Goal: Consume media (video, audio)

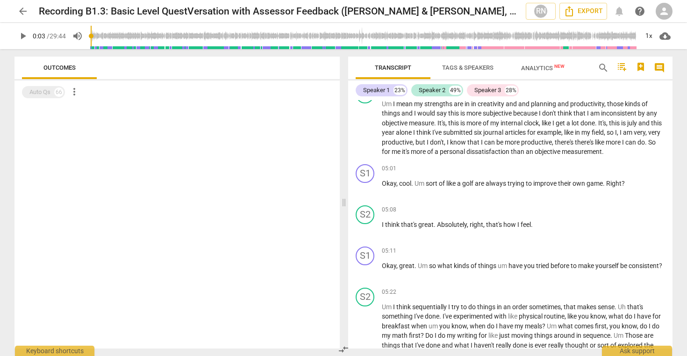
scroll to position [990, 0]
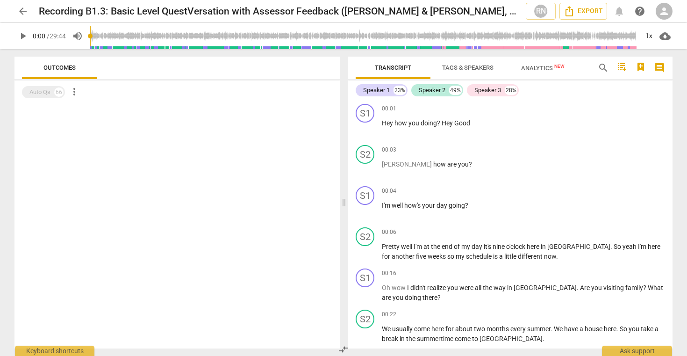
click at [23, 37] on span "play_arrow" at bounding box center [22, 35] width 11 height 11
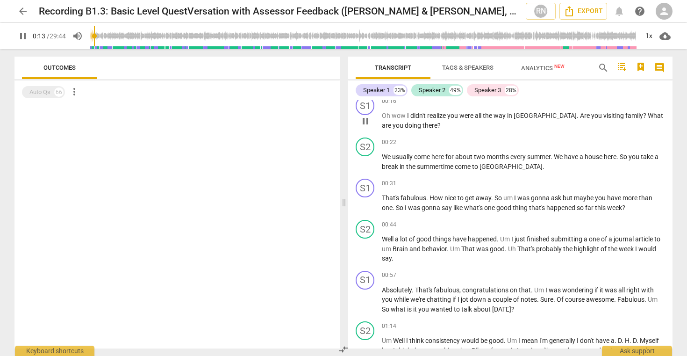
scroll to position [174, 0]
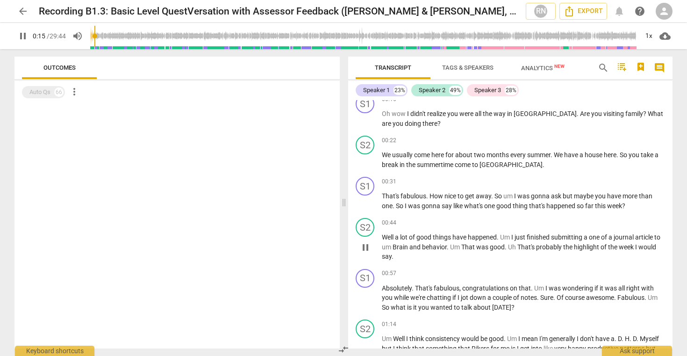
click at [431, 244] on span "behavior" at bounding box center [434, 246] width 25 height 7
click at [105, 36] on input "range" at bounding box center [364, 36] width 549 height 30
click at [114, 35] on input "range" at bounding box center [364, 36] width 549 height 30
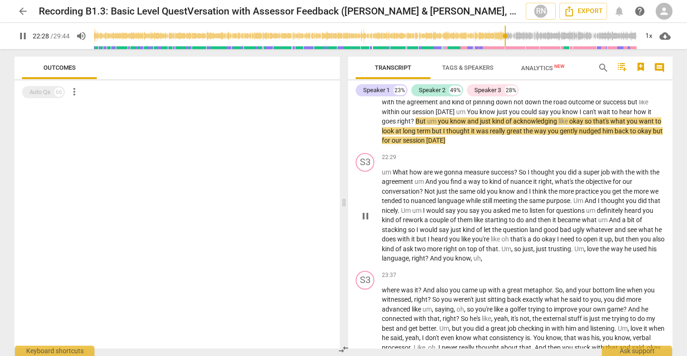
scroll to position [4352, 0]
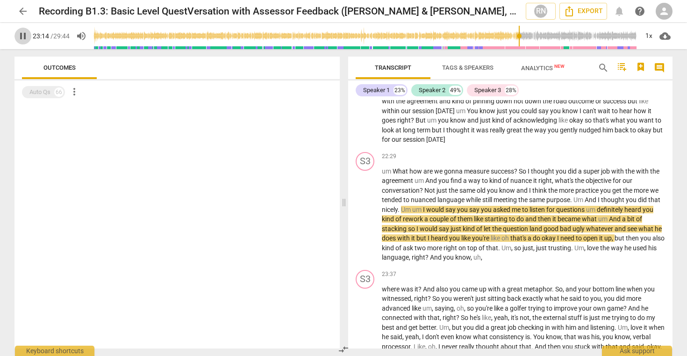
click at [22, 35] on span "pause" at bounding box center [22, 35] width 11 height 11
click at [22, 34] on span "play_arrow" at bounding box center [22, 35] width 11 height 11
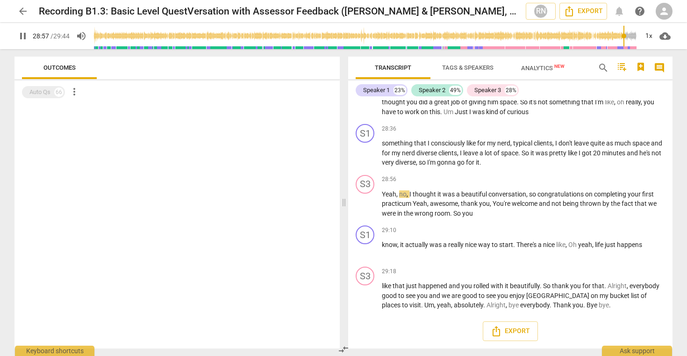
scroll to position [5245, 0]
click at [24, 35] on span "pause" at bounding box center [22, 35] width 11 height 11
type input "1781"
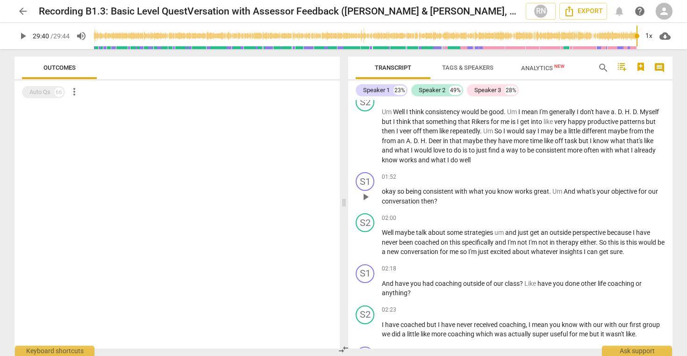
scroll to position [397, 0]
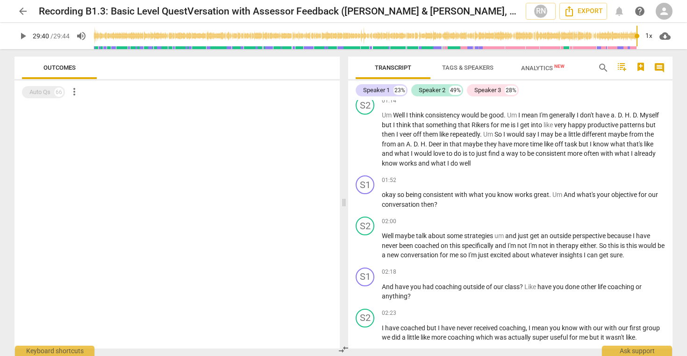
click at [21, 9] on span "arrow_back" at bounding box center [22, 11] width 11 height 11
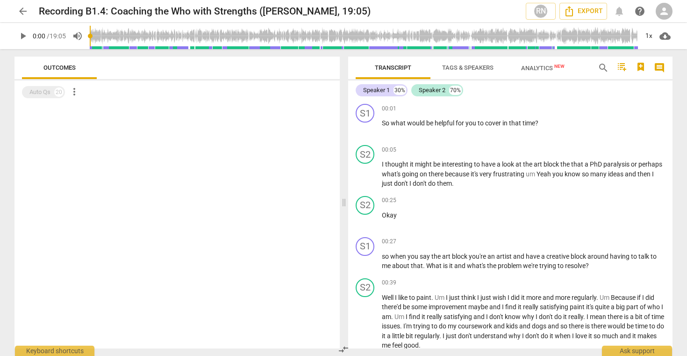
click at [24, 36] on span "play_arrow" at bounding box center [22, 35] width 11 height 11
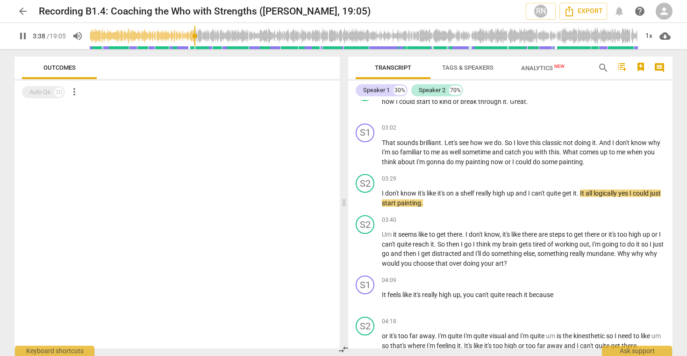
scroll to position [578, 0]
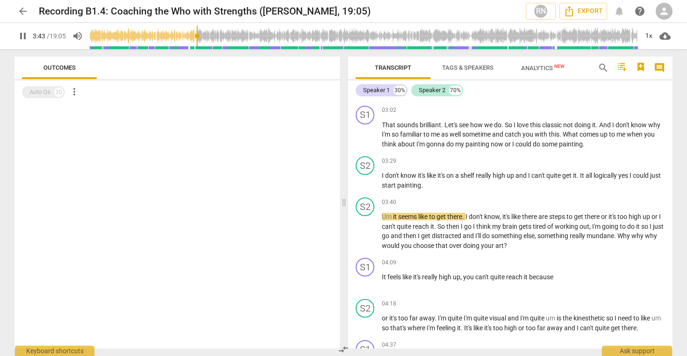
click at [24, 35] on span "pause" at bounding box center [22, 35] width 11 height 11
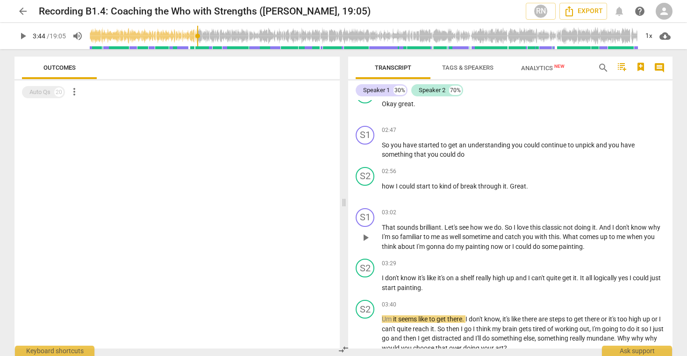
scroll to position [477, 0]
click at [22, 36] on span "play_arrow" at bounding box center [22, 35] width 11 height 11
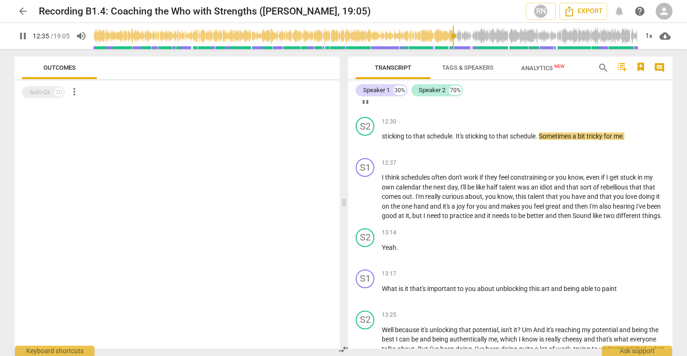
scroll to position [2204, 0]
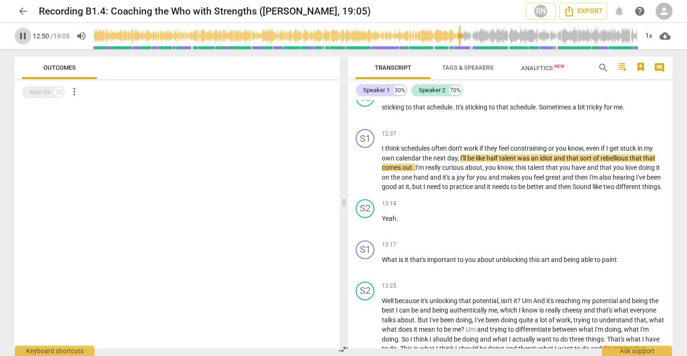
click at [25, 36] on span "pause" at bounding box center [22, 35] width 11 height 11
click at [25, 36] on span "play_arrow" at bounding box center [22, 35] width 11 height 11
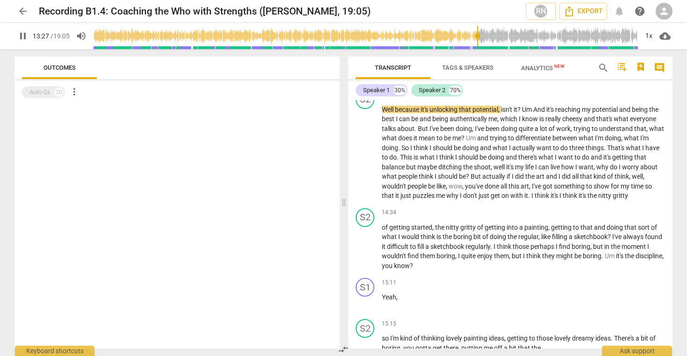
scroll to position [2394, 0]
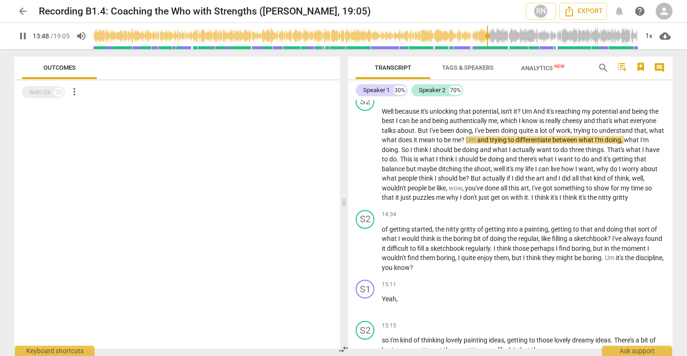
click at [487, 36] on input "range" at bounding box center [366, 36] width 545 height 30
click at [479, 36] on input "range" at bounding box center [366, 36] width 545 height 30
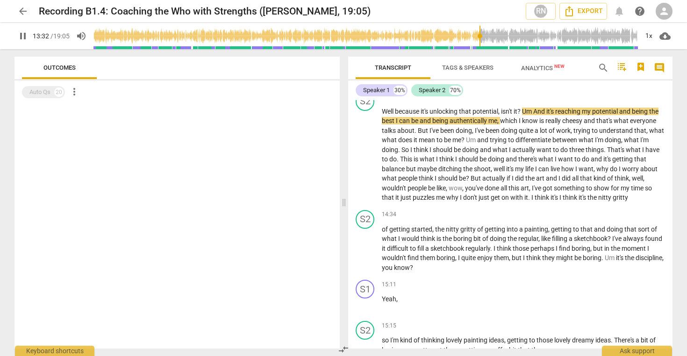
click at [477, 33] on input "range" at bounding box center [366, 36] width 545 height 30
click at [22, 40] on span "pause" at bounding box center [22, 35] width 11 height 11
click at [23, 39] on span "play_arrow" at bounding box center [22, 35] width 11 height 11
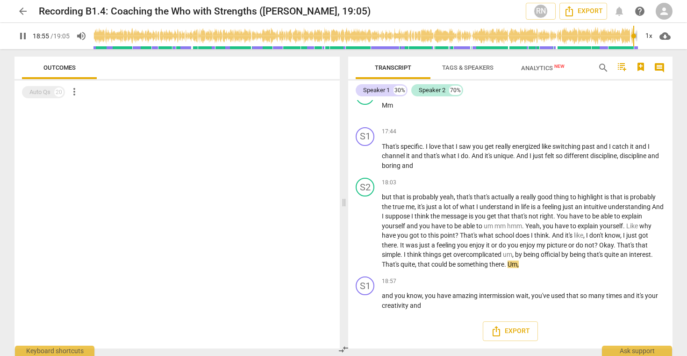
scroll to position [3102, 0]
type input "1145"
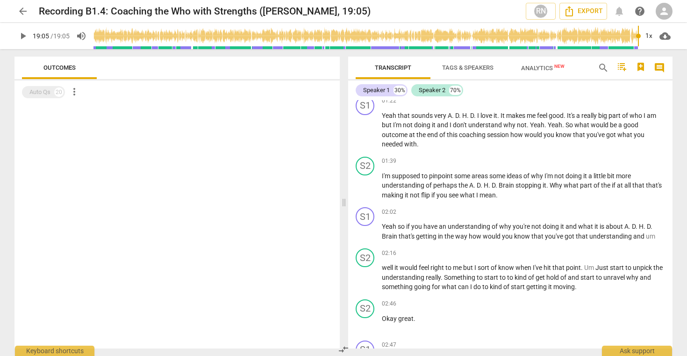
scroll to position [0, 0]
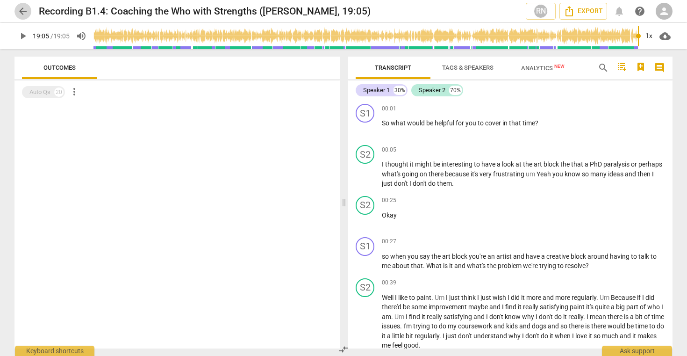
click at [23, 13] on span "arrow_back" at bounding box center [22, 11] width 11 height 11
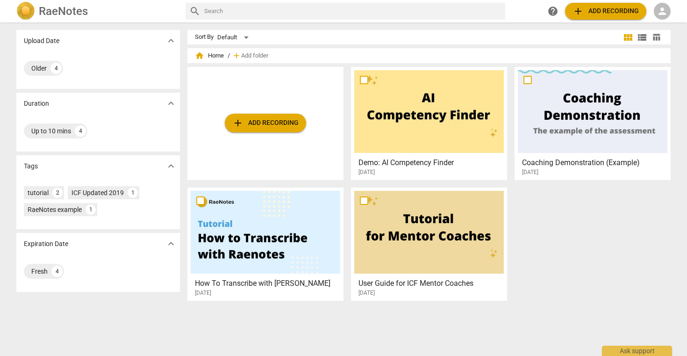
click at [23, 13] on img at bounding box center [25, 11] width 19 height 19
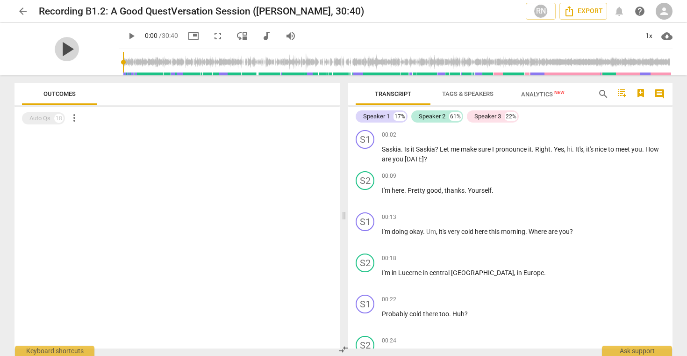
click at [60, 45] on span "play_arrow" at bounding box center [67, 49] width 24 height 24
click at [62, 49] on span "pause" at bounding box center [67, 49] width 24 height 24
type input "6"
